Goal: Task Accomplishment & Management: Complete application form

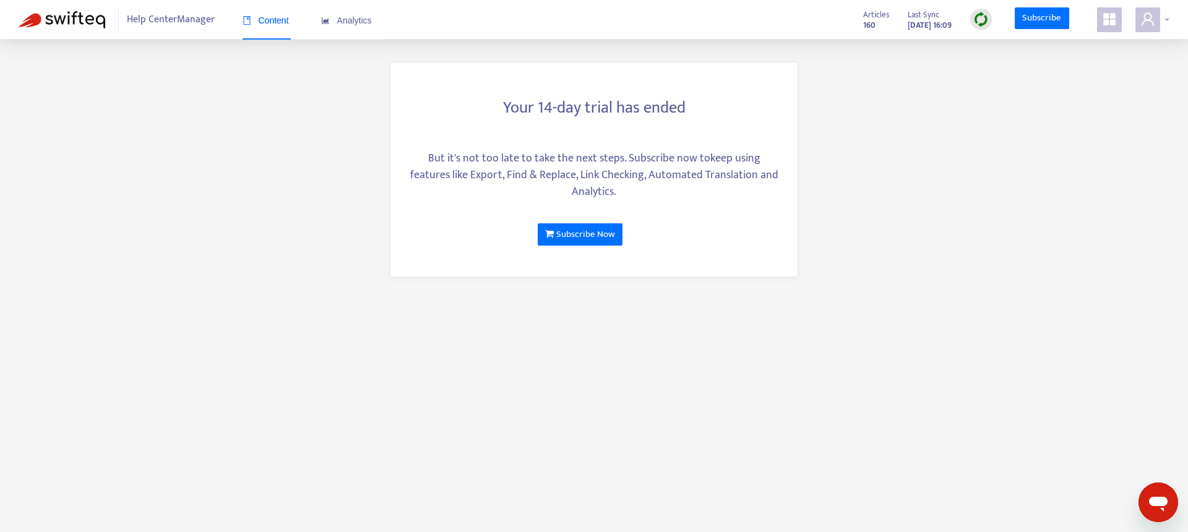
click at [1140, 18] on icon "user" at bounding box center [1147, 19] width 15 height 15
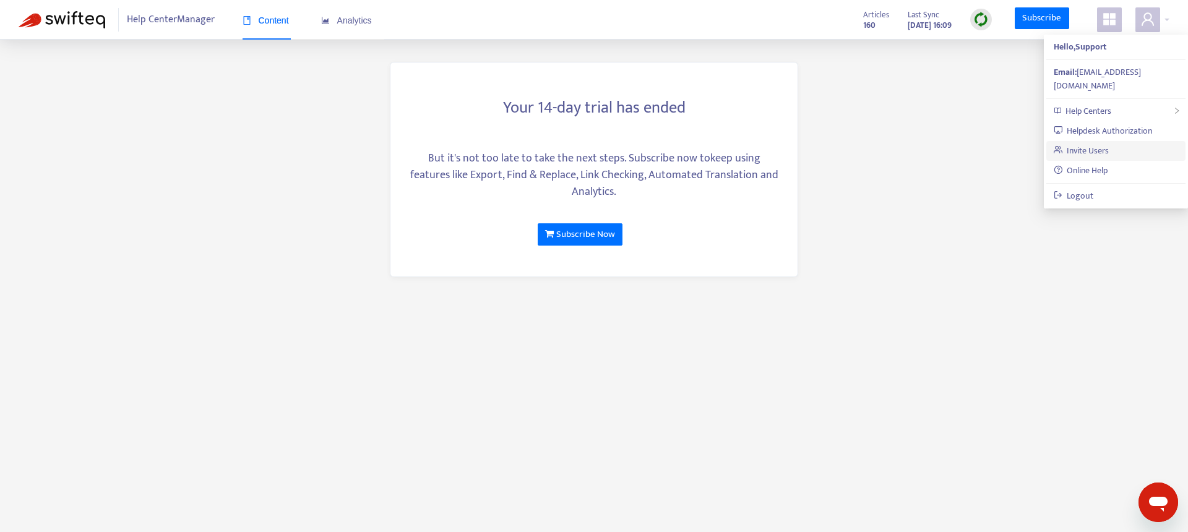
click at [1096, 144] on link "Invite Users" at bounding box center [1082, 151] width 56 height 14
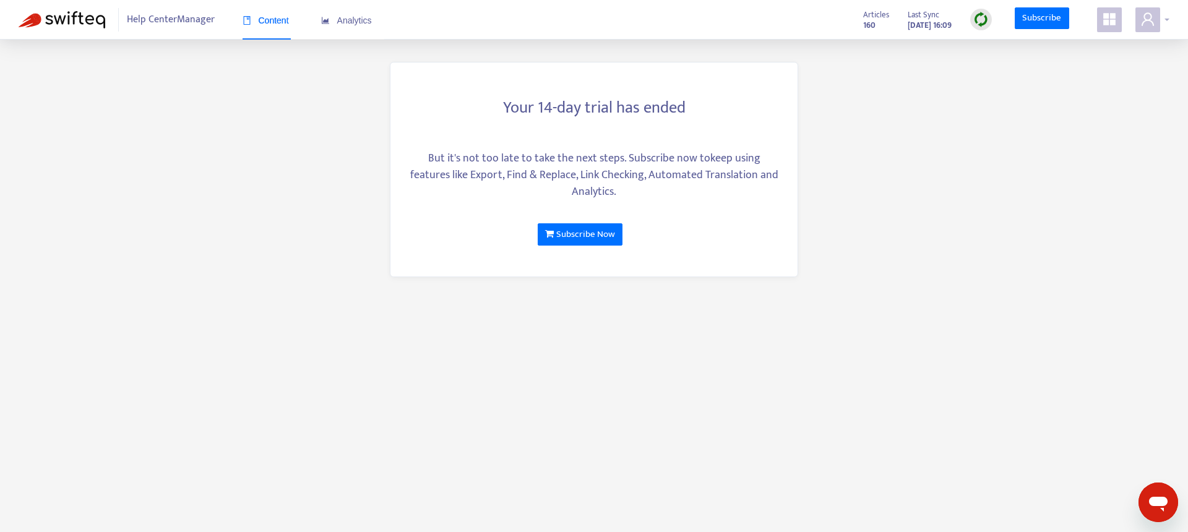
click at [1148, 21] on icon "user" at bounding box center [1148, 18] width 12 height 13
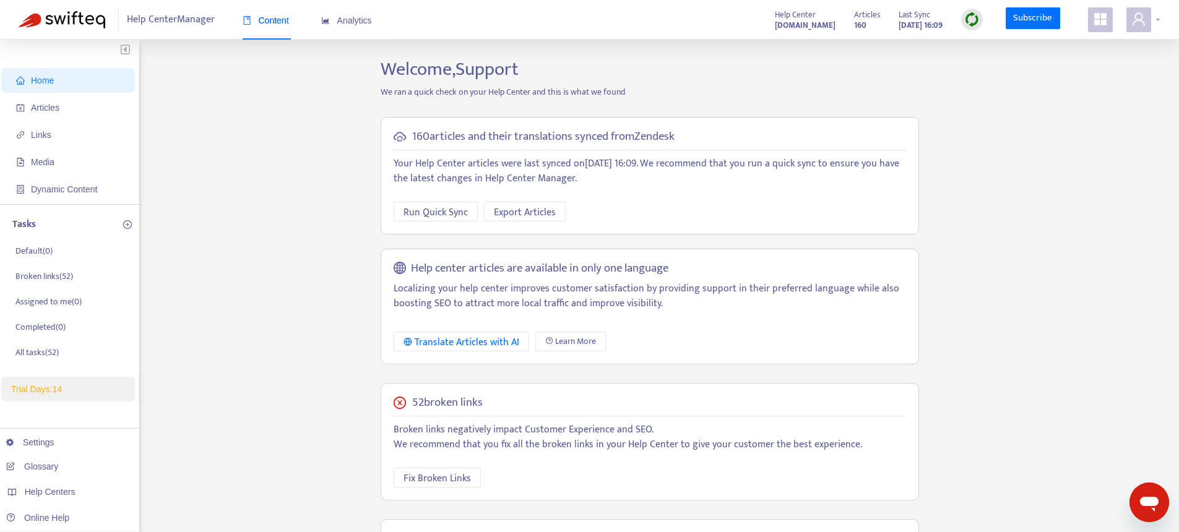
click at [1142, 10] on span at bounding box center [1138, 19] width 25 height 25
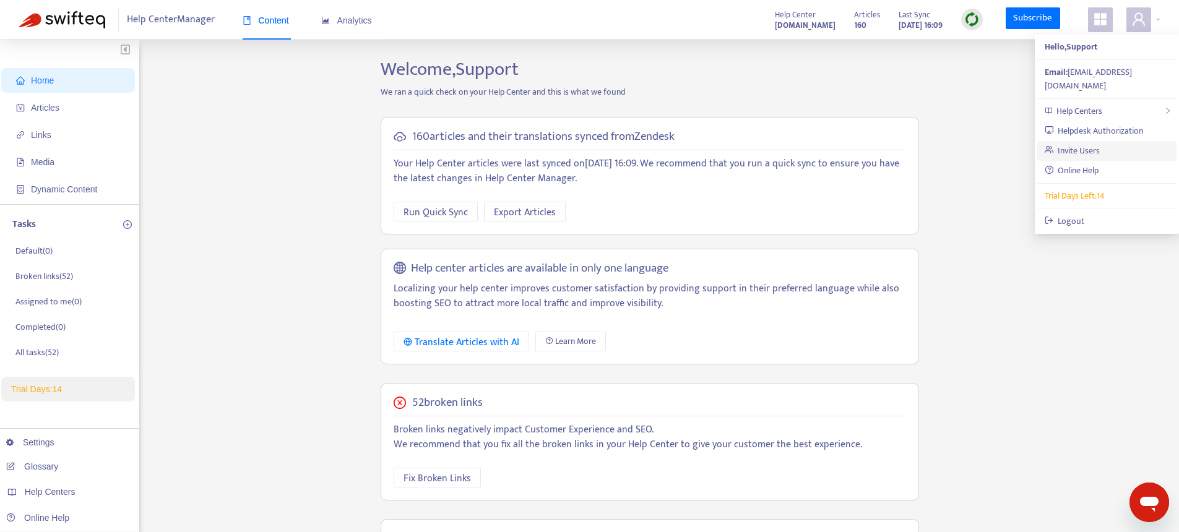
click at [1080, 144] on link "Invite Users" at bounding box center [1072, 151] width 56 height 14
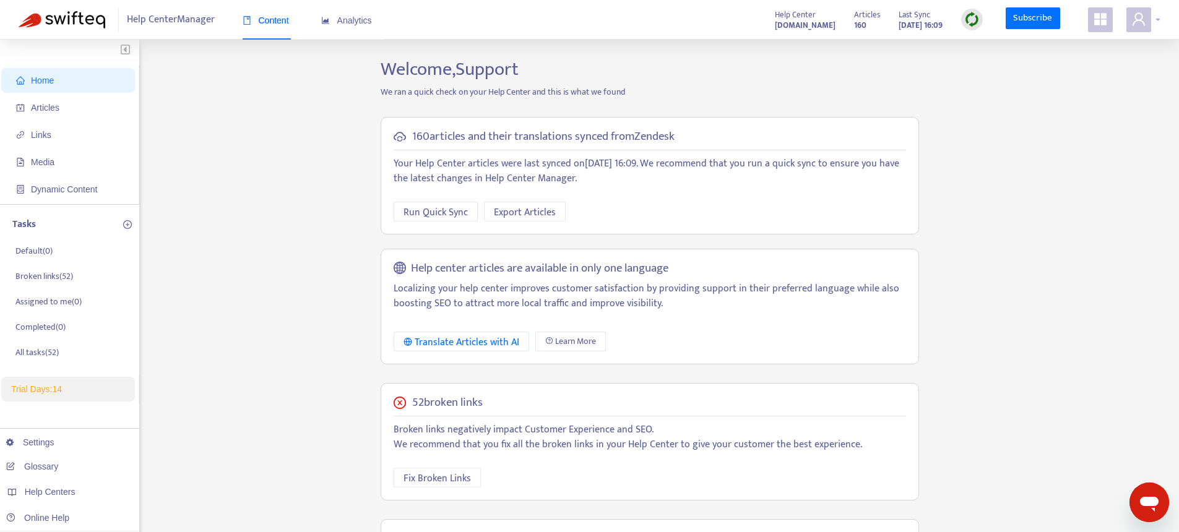
click at [1132, 20] on icon "user" at bounding box center [1138, 19] width 15 height 15
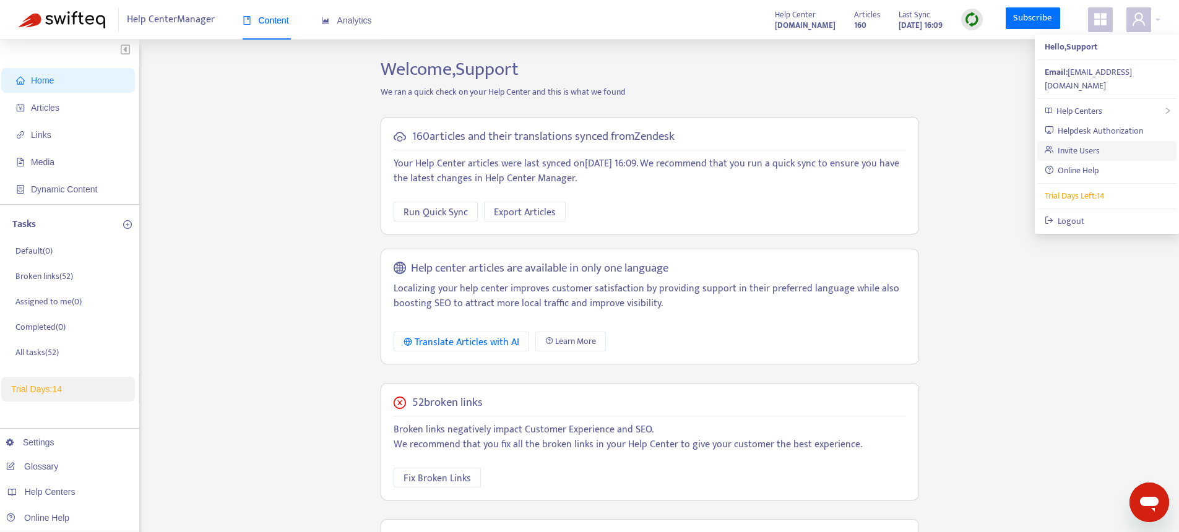
click at [1075, 144] on link "Invite Users" at bounding box center [1072, 151] width 56 height 14
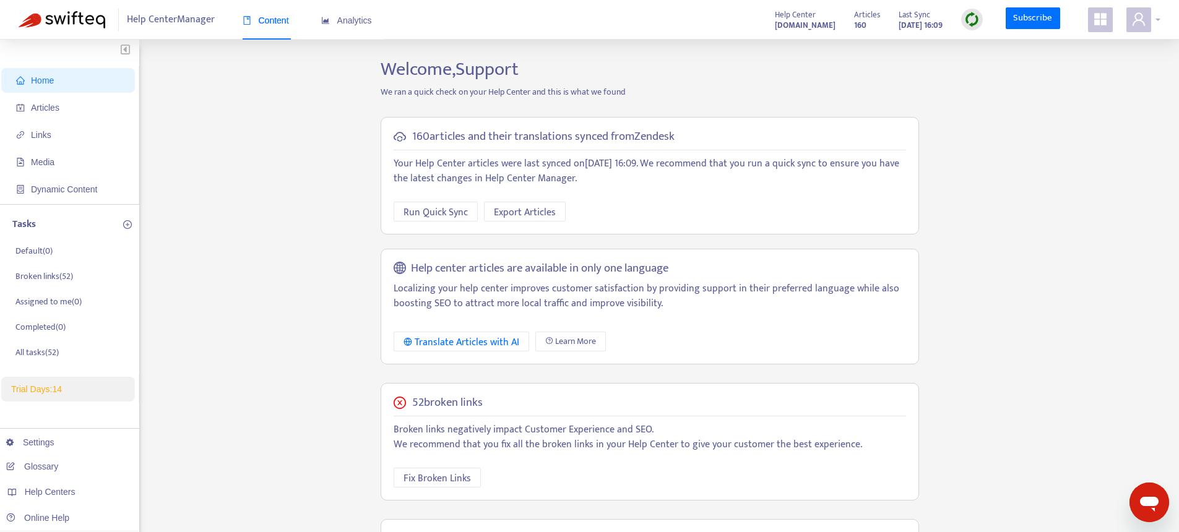
click at [1135, 16] on icon "user" at bounding box center [1138, 18] width 12 height 13
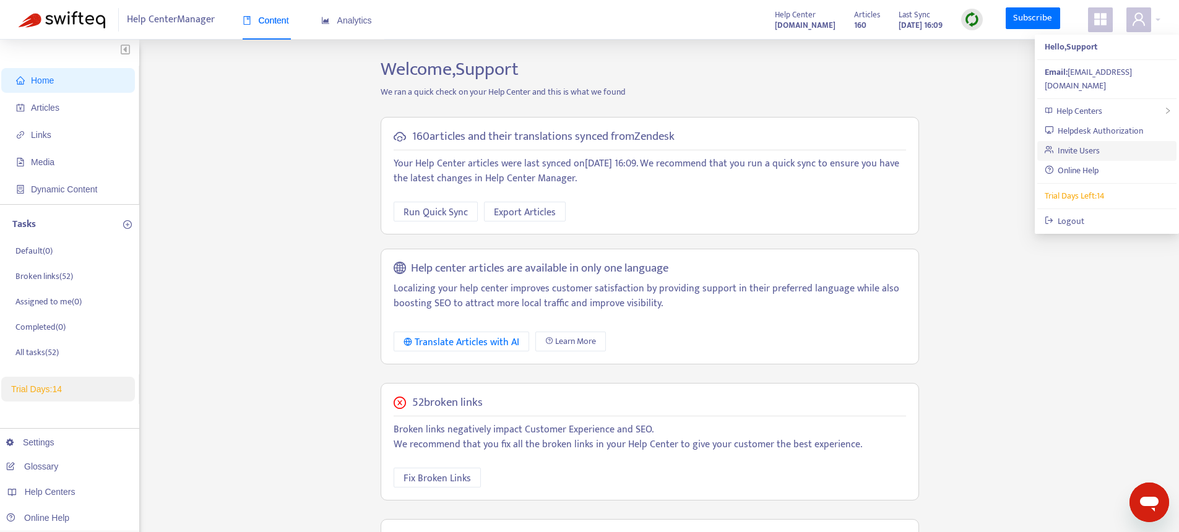
click at [1085, 144] on link "Invite Users" at bounding box center [1072, 151] width 56 height 14
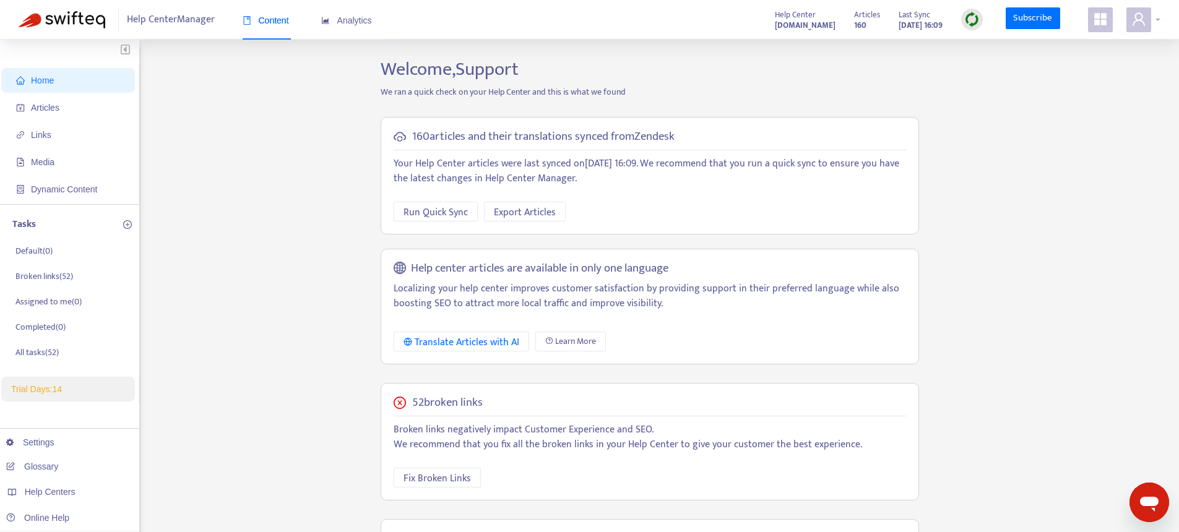
click at [1141, 24] on icon "user" at bounding box center [1138, 19] width 15 height 15
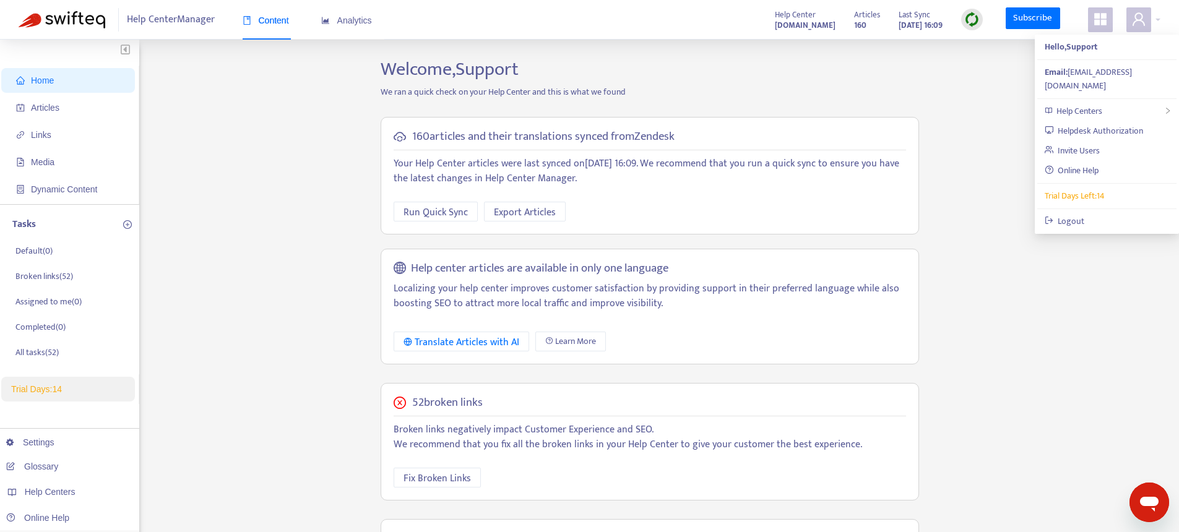
click at [971, 240] on div "Home Articles Links Media Dynamic Content Tasks Default ( 0 ) Broken links ( 52…" at bounding box center [590, 423] width 1142 height 730
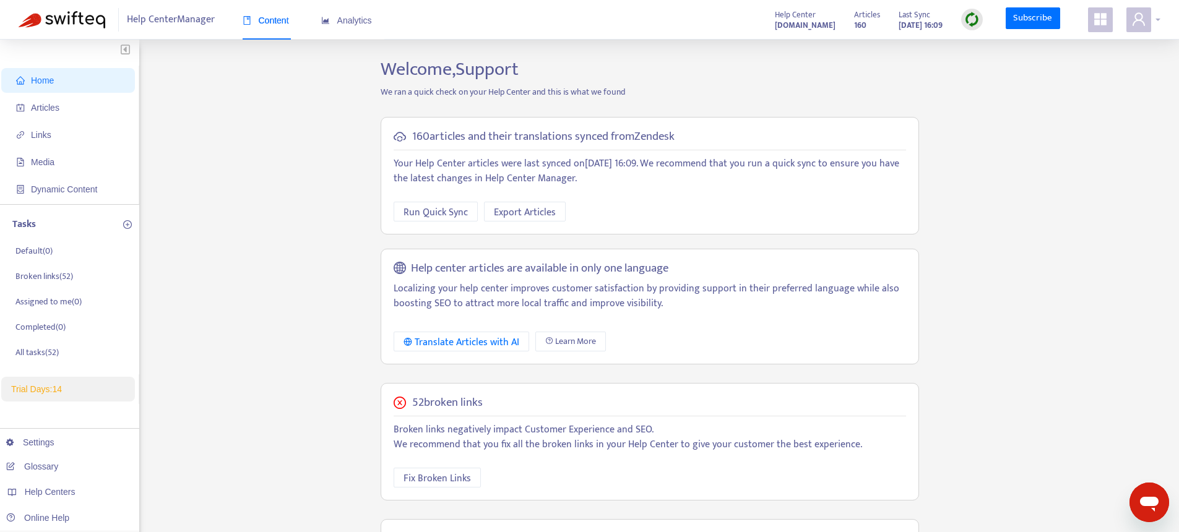
click at [1137, 29] on span at bounding box center [1138, 19] width 25 height 25
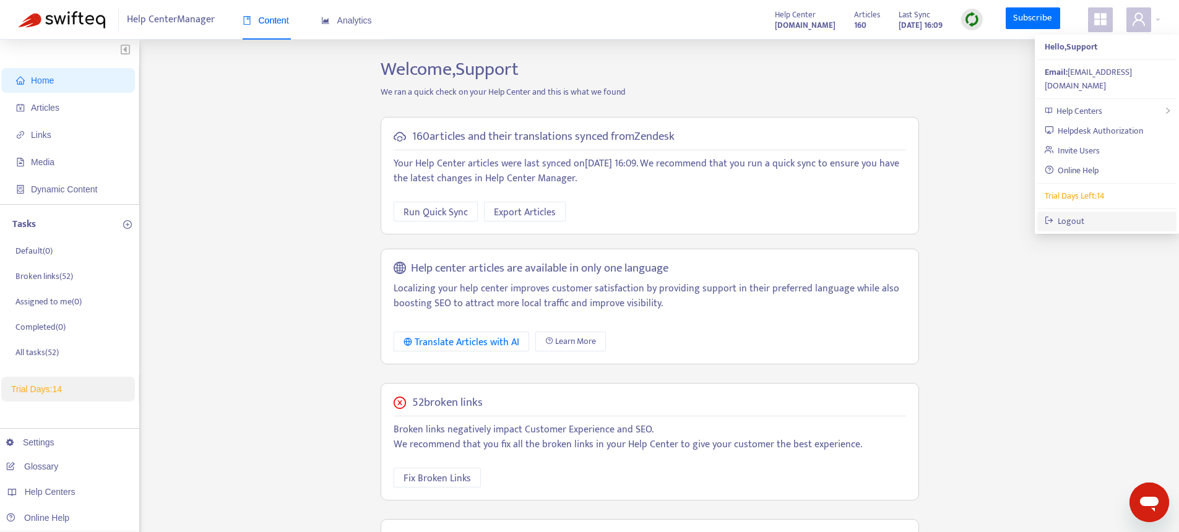
click at [1077, 214] on link "Logout" at bounding box center [1064, 221] width 40 height 14
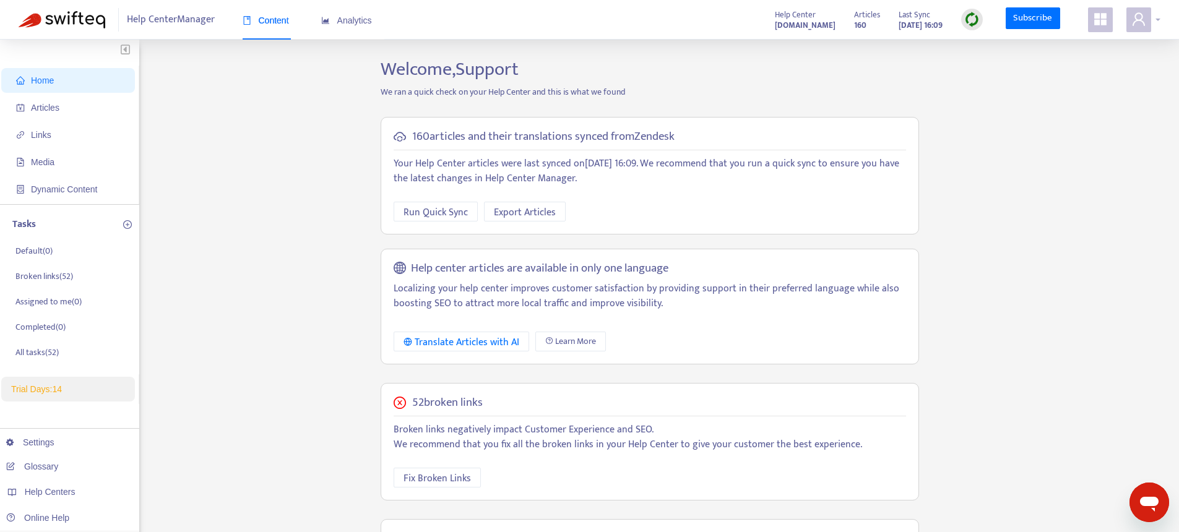
click at [1132, 27] on span at bounding box center [1138, 19] width 25 height 25
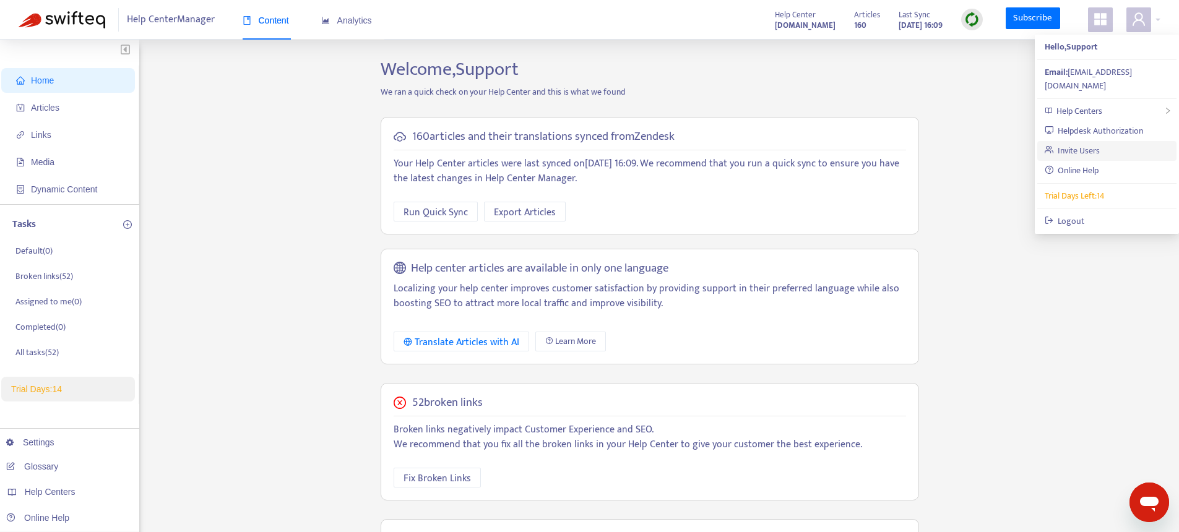
click at [1090, 144] on link "Invite Users" at bounding box center [1072, 151] width 56 height 14
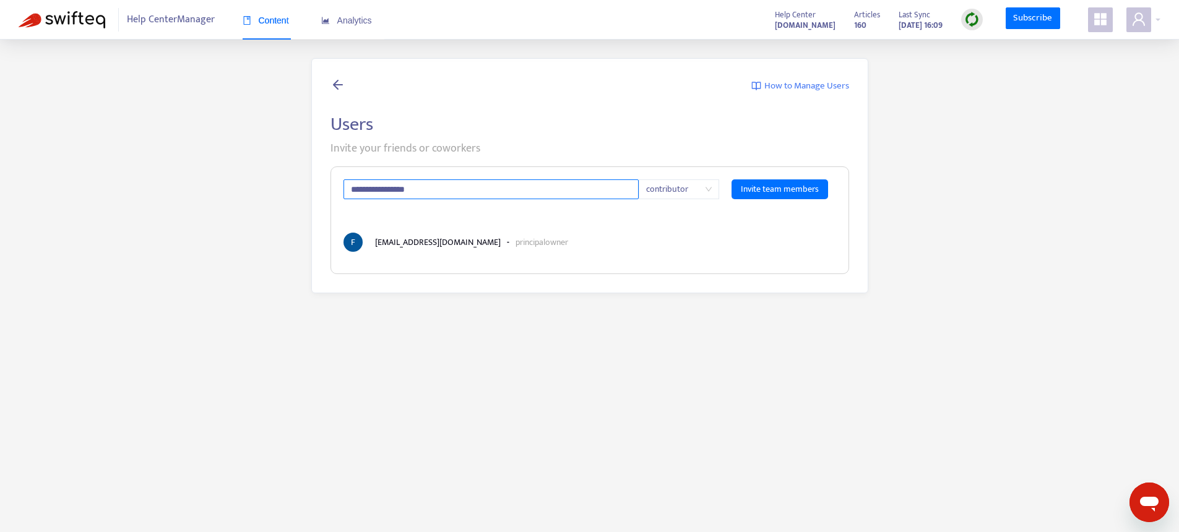
click at [532, 194] on input "**********" at bounding box center [491, 189] width 296 height 20
paste input "**********"
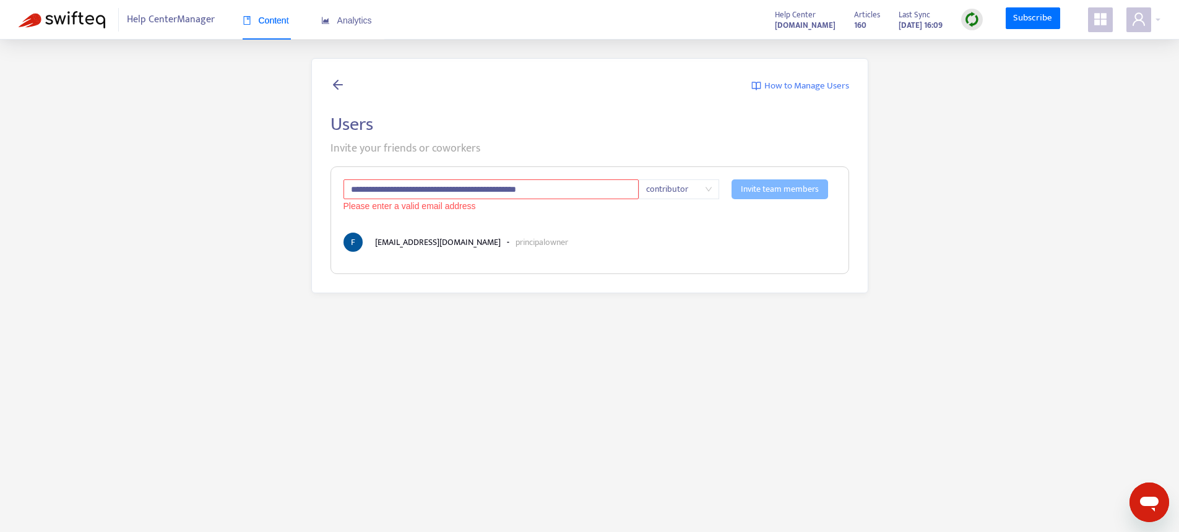
paste input "text"
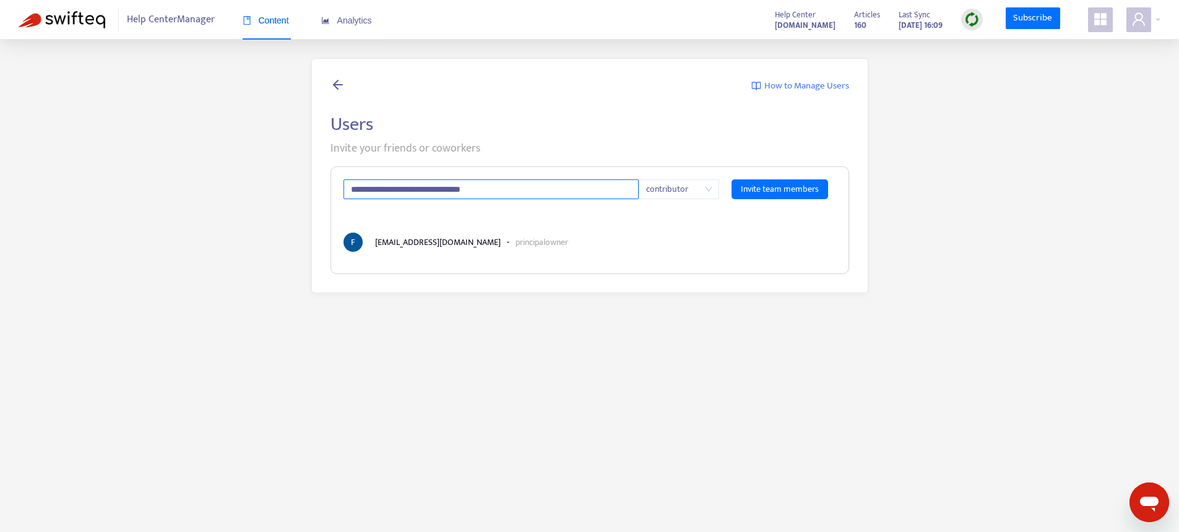
paste input "text"
click at [699, 190] on span "contributor" at bounding box center [679, 189] width 66 height 19
type input "**********"
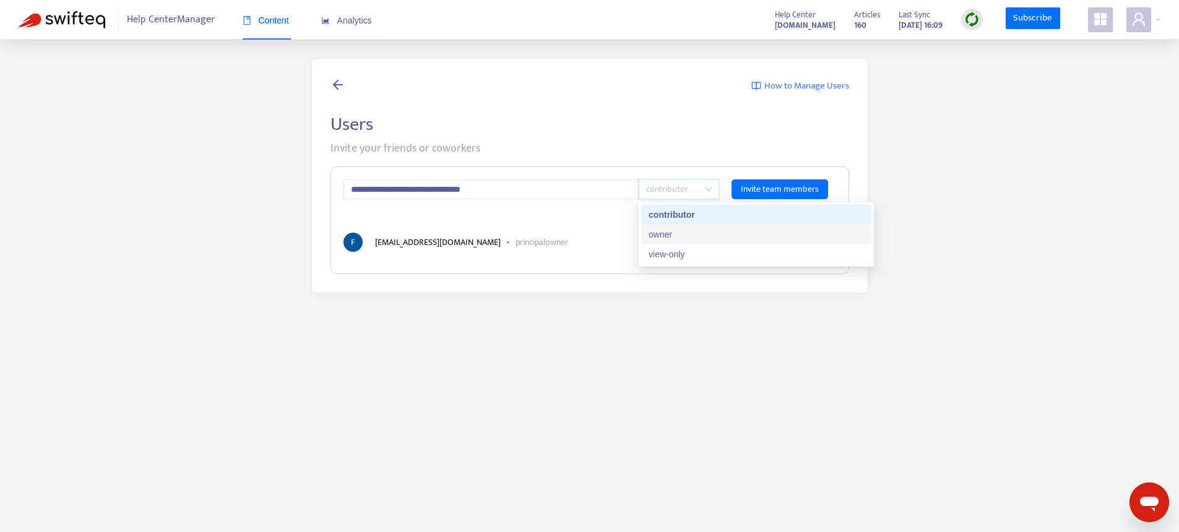
click at [684, 231] on div "owner" at bounding box center [755, 235] width 215 height 14
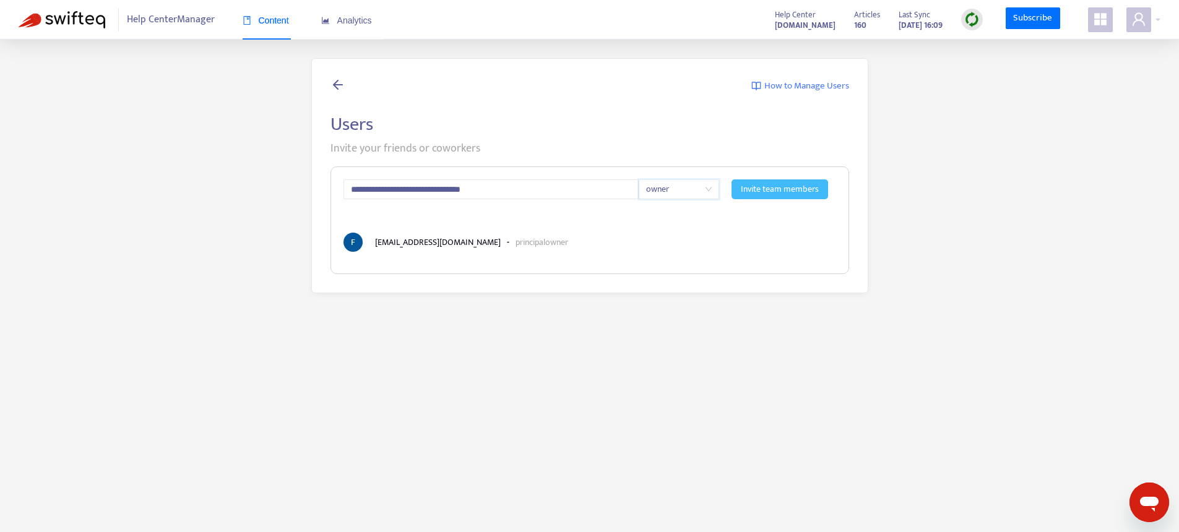
click at [775, 191] on span "Invite team members" at bounding box center [780, 190] width 78 height 14
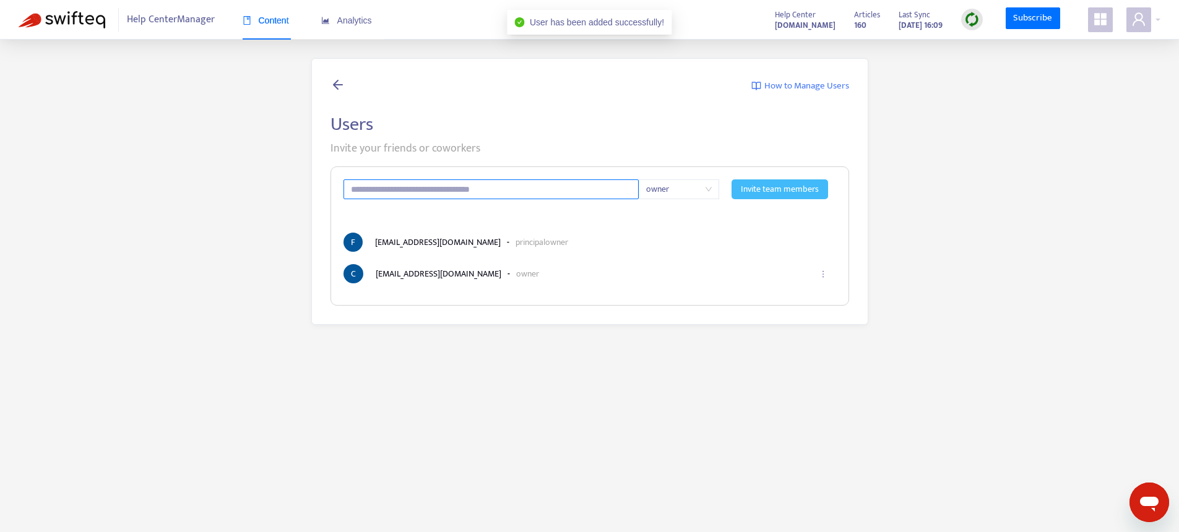
type input "**********"
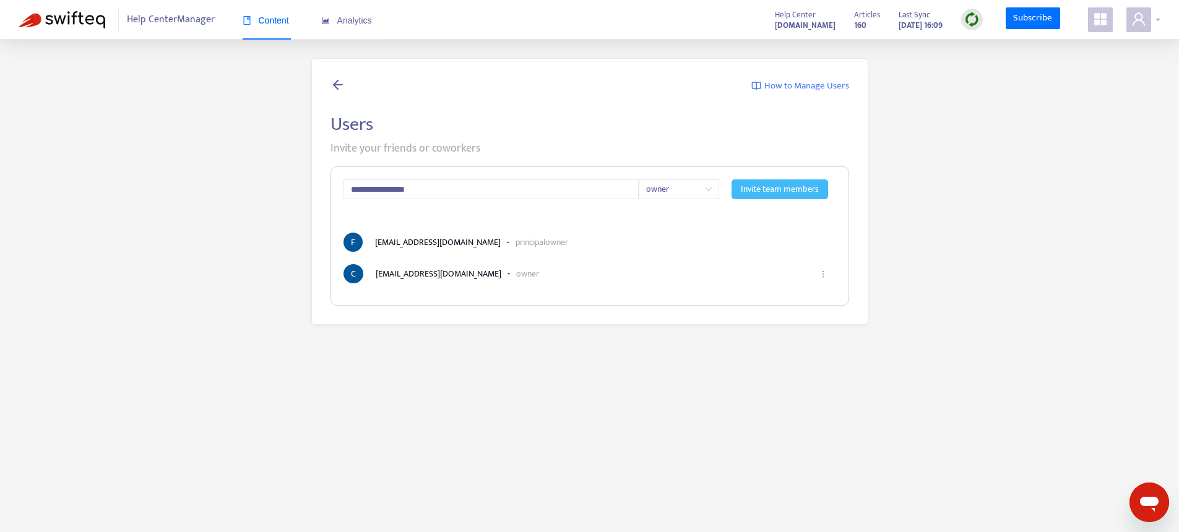
click at [1135, 17] on icon "user" at bounding box center [1138, 19] width 15 height 15
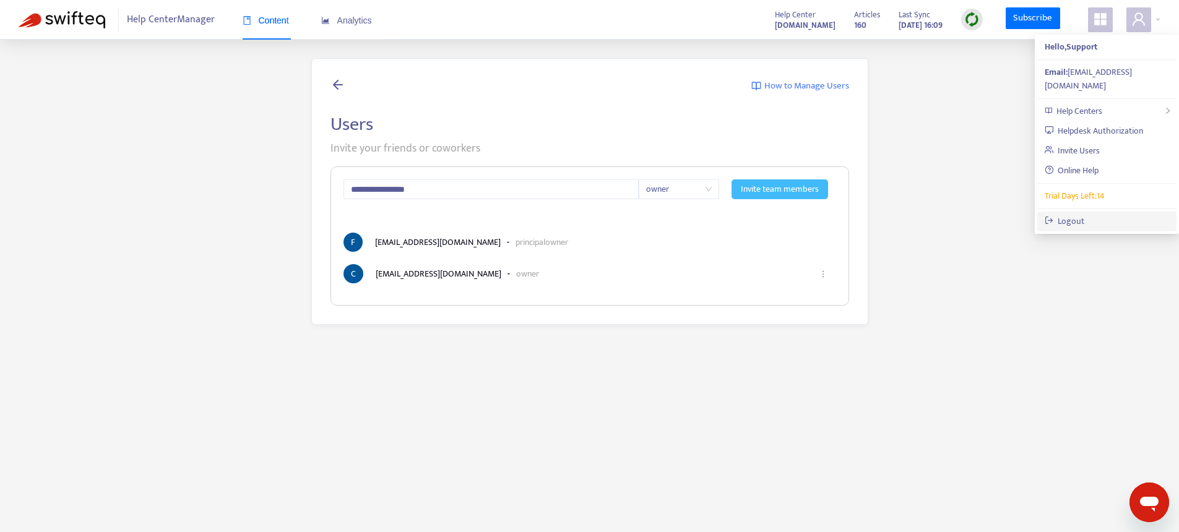
click at [1070, 214] on link "Logout" at bounding box center [1064, 221] width 40 height 14
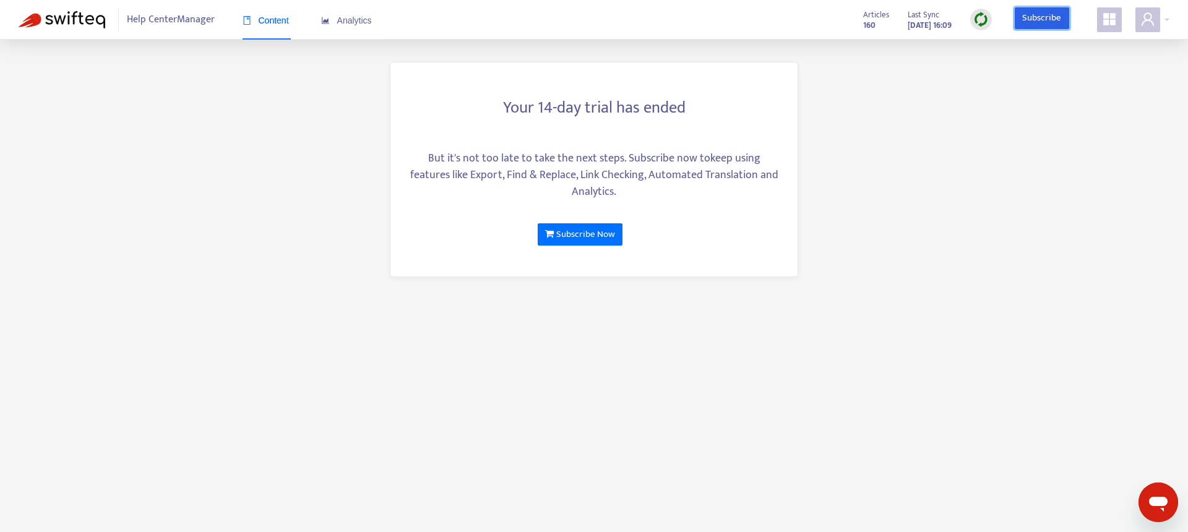
click at [1040, 26] on link "Subscribe" at bounding box center [1042, 18] width 54 height 22
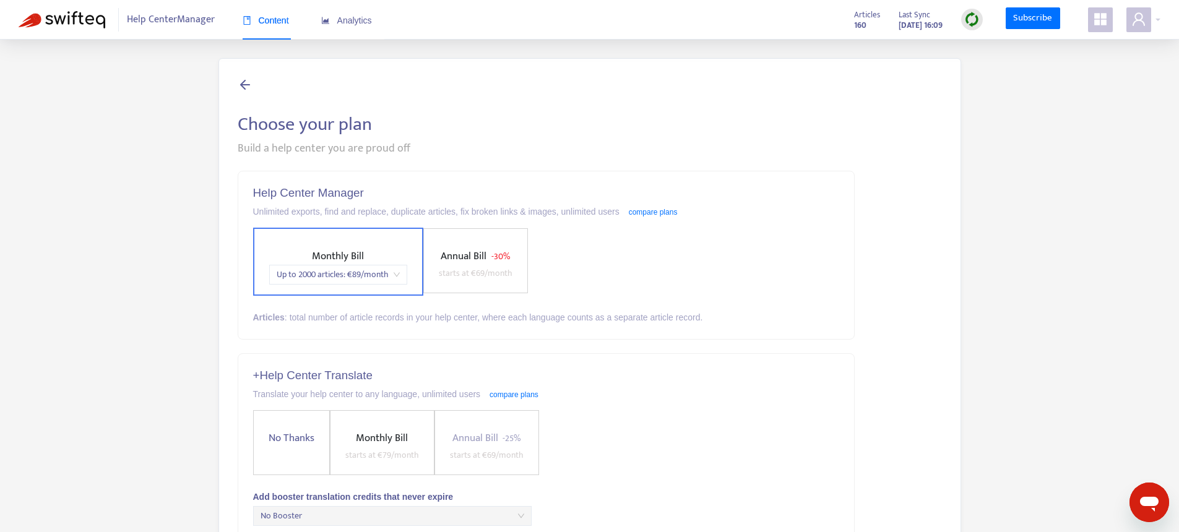
click at [1098, 21] on icon "appstore" at bounding box center [1100, 19] width 12 height 12
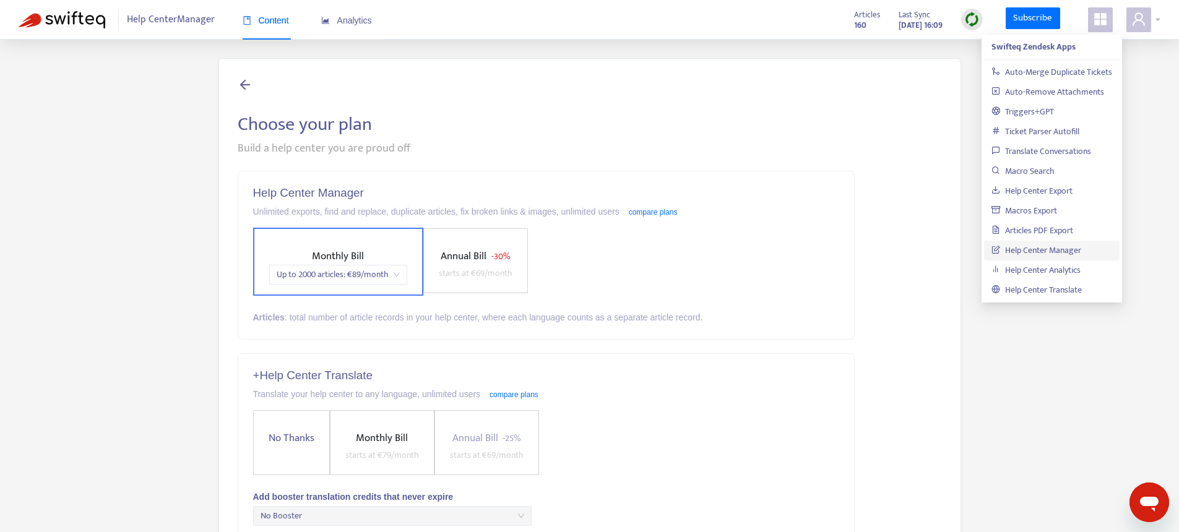
click at [1142, 24] on icon "user" at bounding box center [1138, 19] width 15 height 15
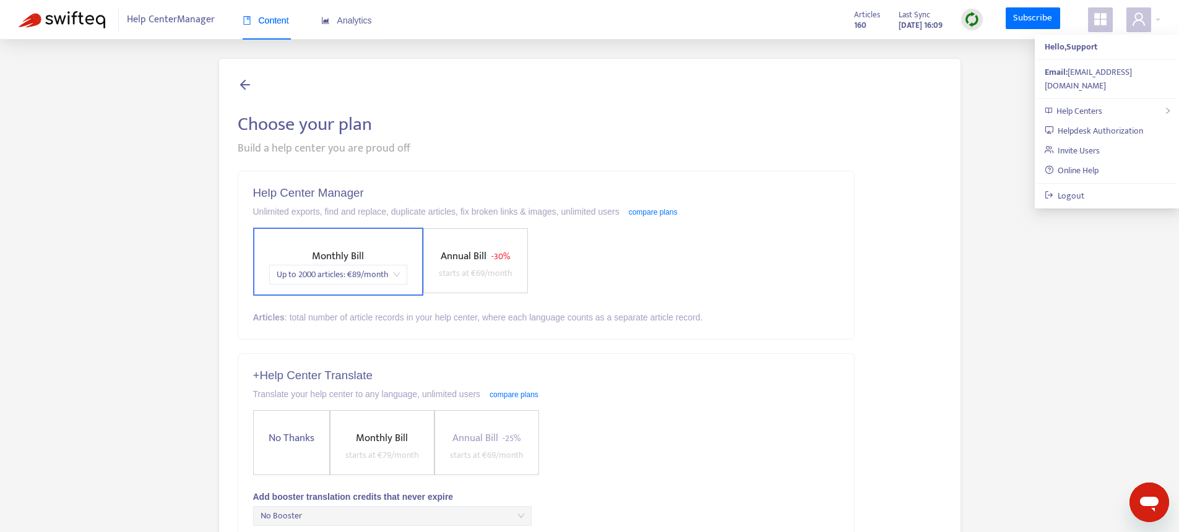
click at [574, 36] on div "Help Center Manager Content Analytics Articles 160 Last Sync [DATE] 16:09 Subsc…" at bounding box center [589, 20] width 1179 height 40
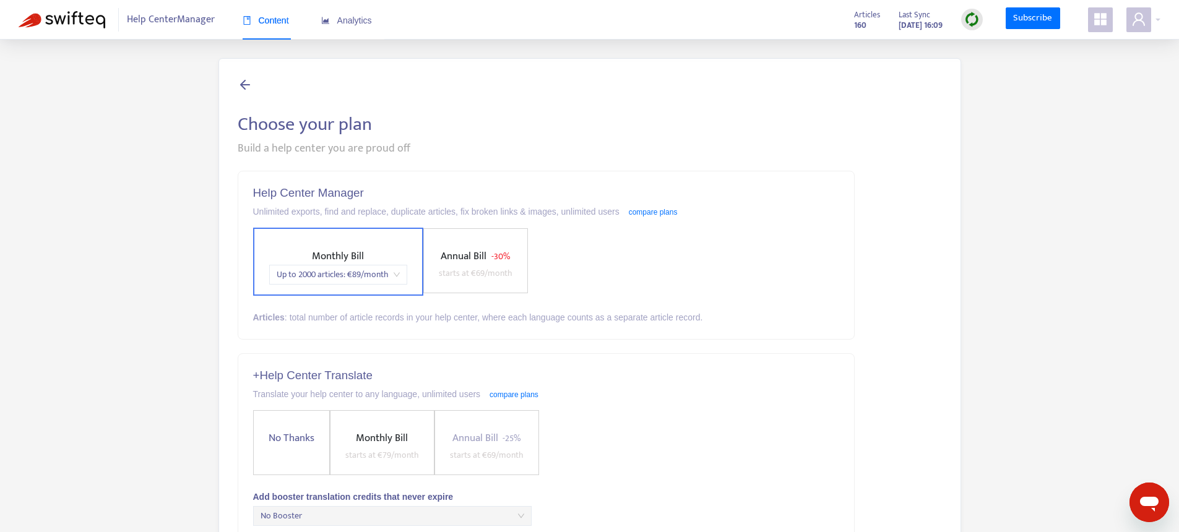
click at [60, 19] on img at bounding box center [62, 19] width 87 height 17
